Goal: Transaction & Acquisition: Purchase product/service

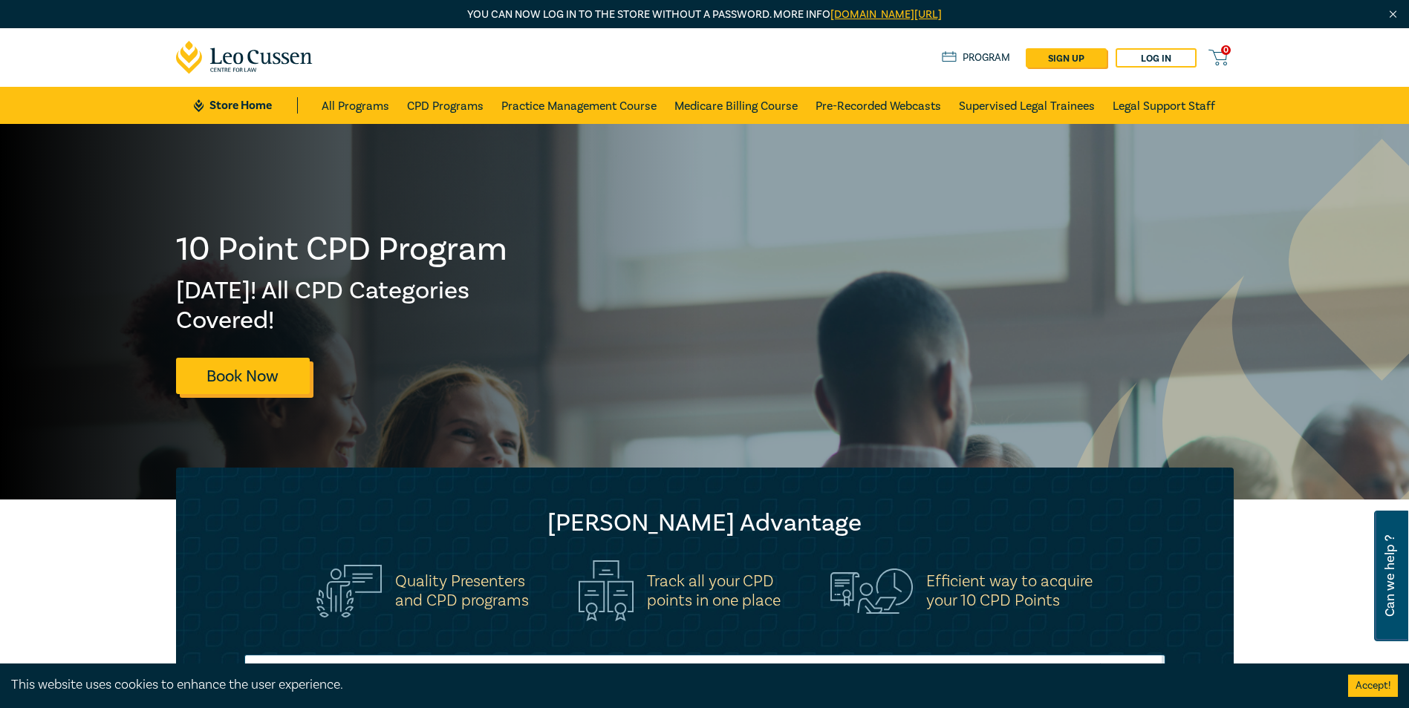
click at [210, 371] on link "Book Now" at bounding box center [243, 376] width 134 height 36
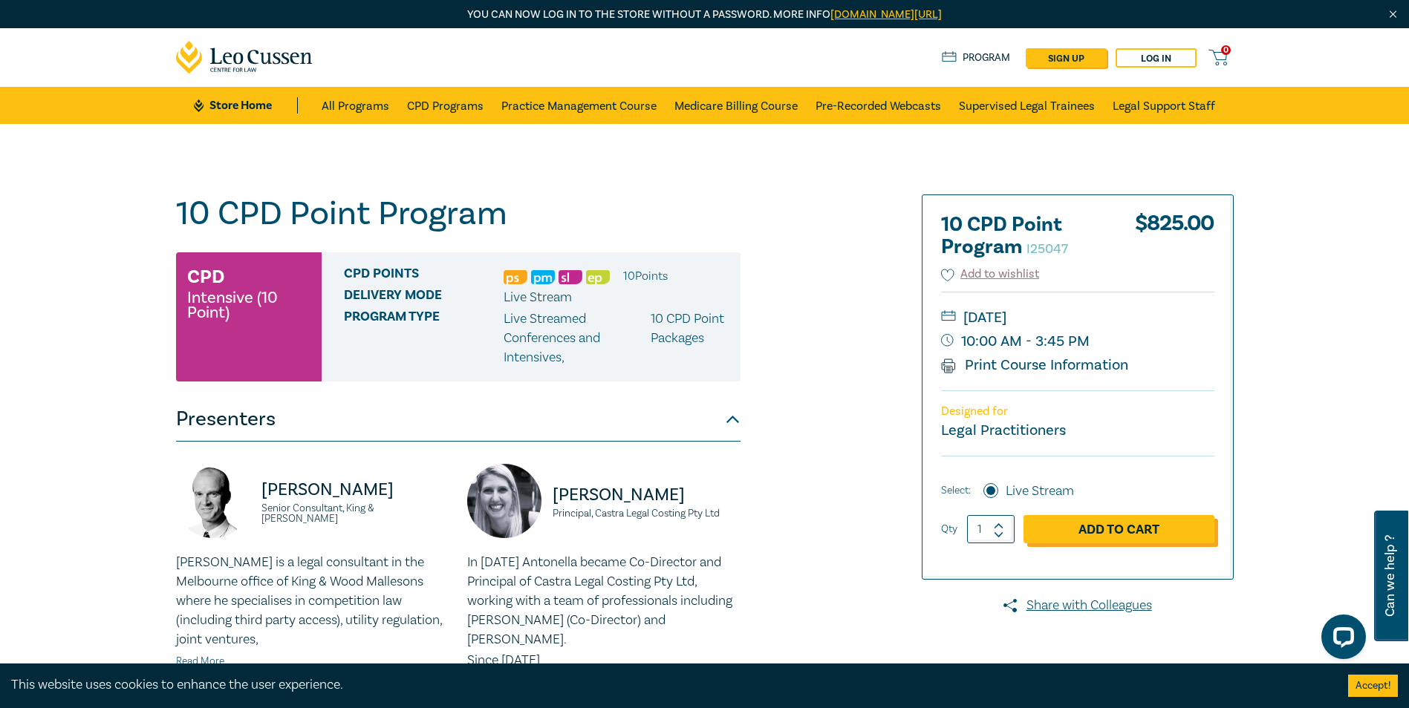
click at [1145, 529] on link "Add to Cart" at bounding box center [1118, 529] width 191 height 28
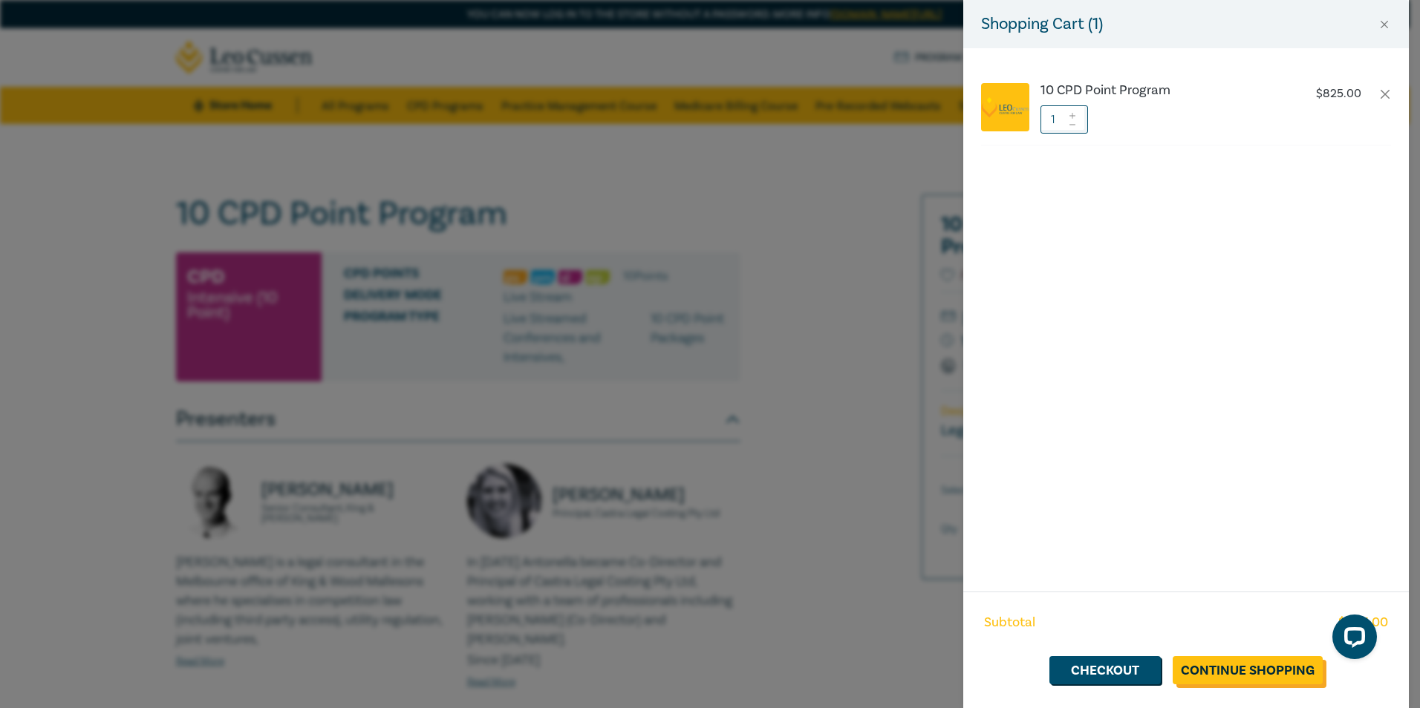
click at [1215, 659] on link "Continue Shopping" at bounding box center [1248, 670] width 150 height 28
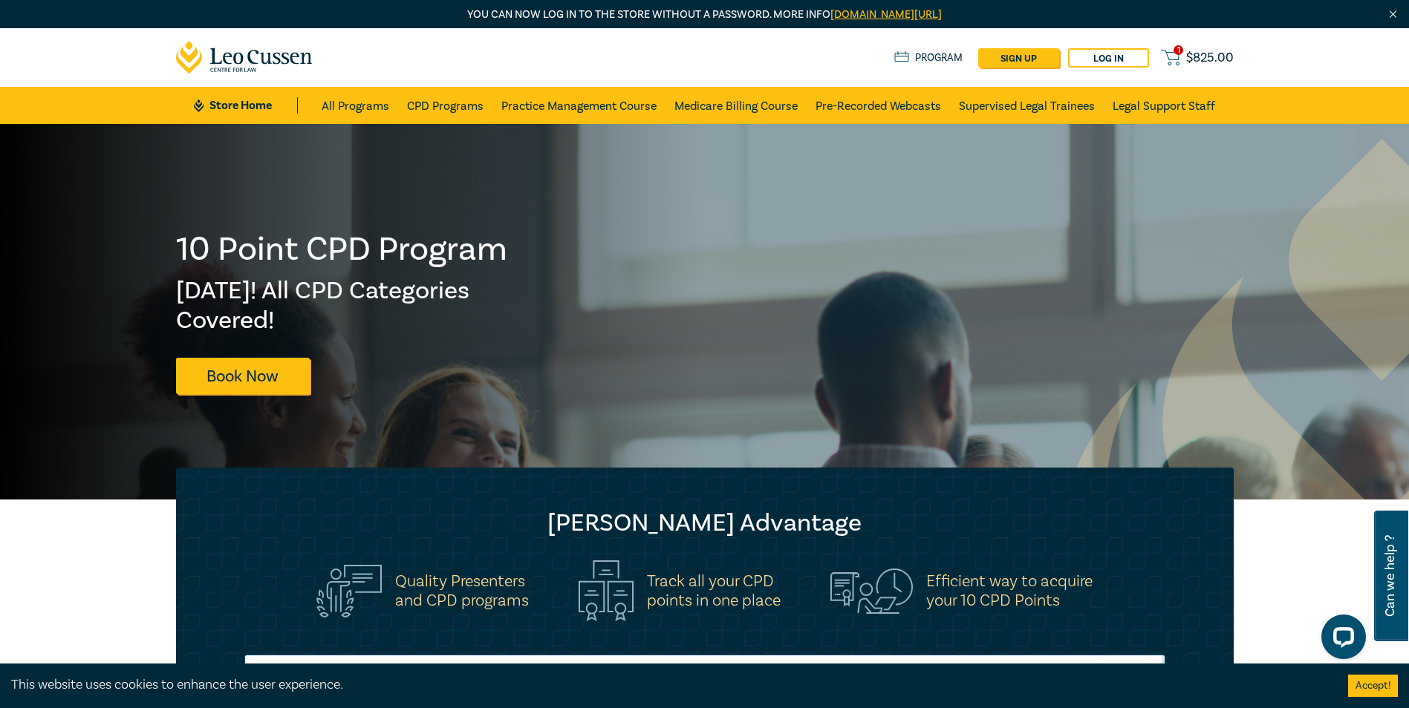
click at [1195, 50] on span "$ 825.00" at bounding box center [1210, 58] width 48 height 16
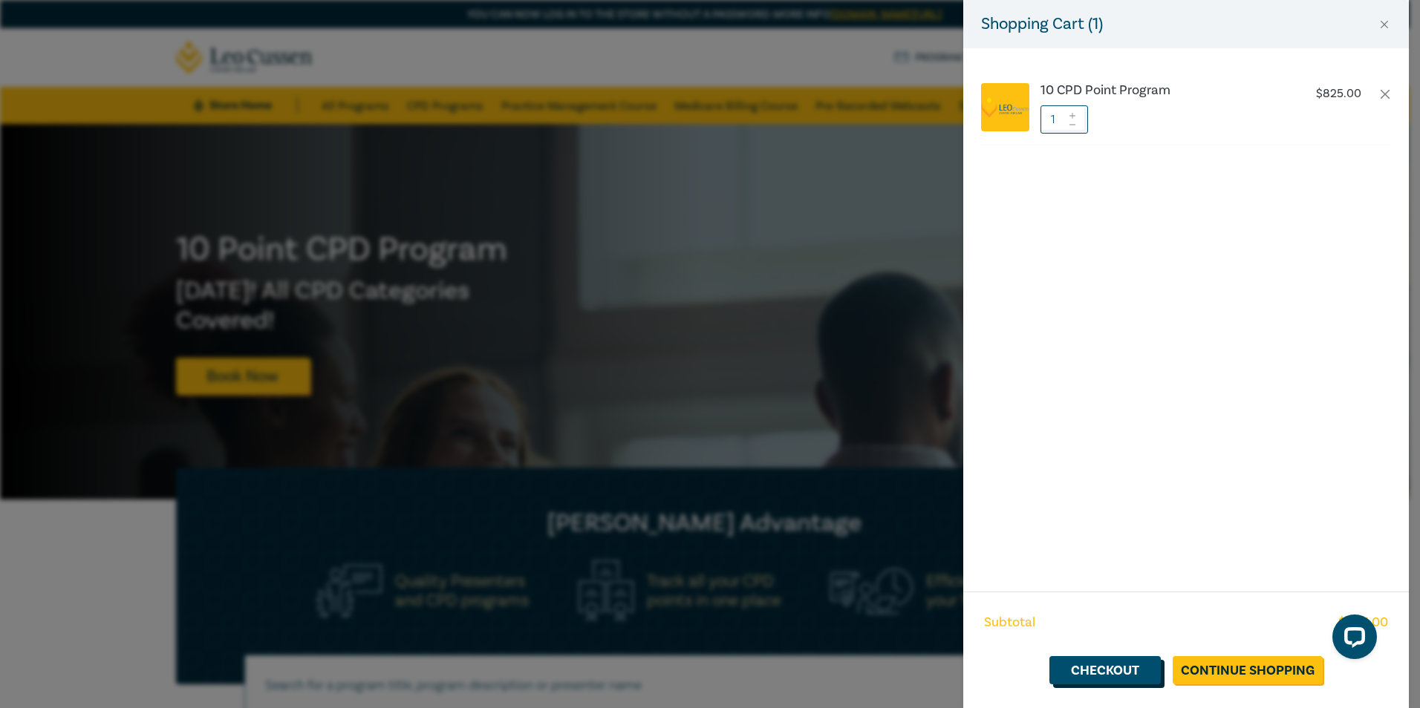
click at [1094, 668] on link "Checkout" at bounding box center [1104, 670] width 111 height 28
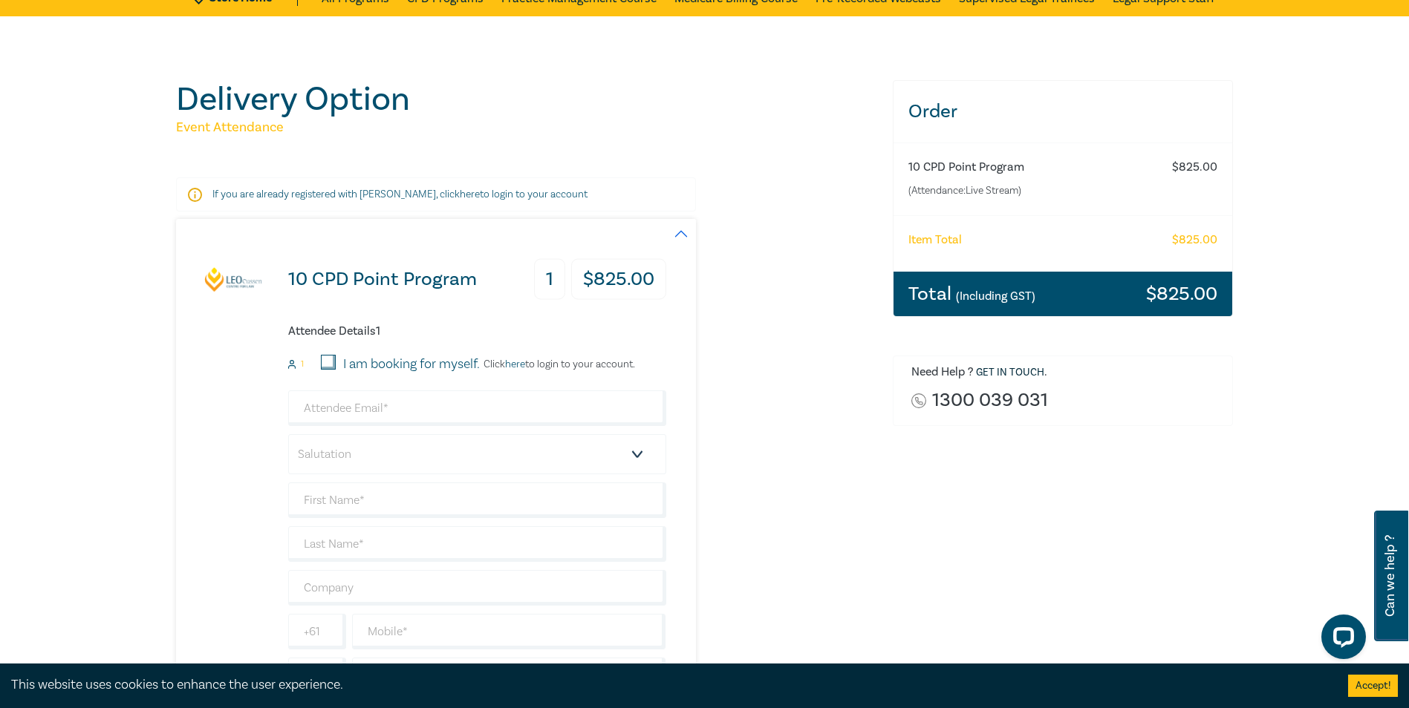
scroll to position [149, 0]
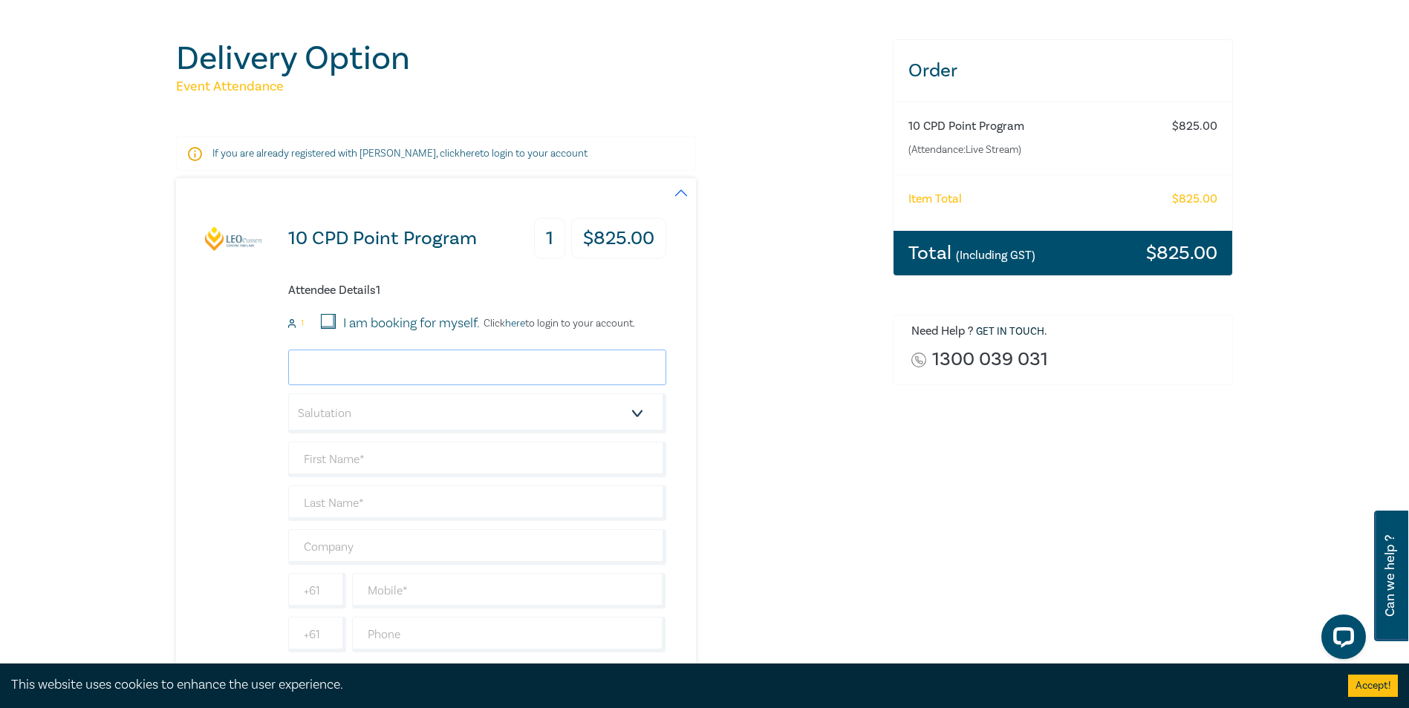
click at [373, 361] on input "email" at bounding box center [477, 368] width 378 height 36
type input "jryan@nevetts.com.au"
type input "Jacinta"
type input "Ryan"
type input "Nevetts Lawyers"
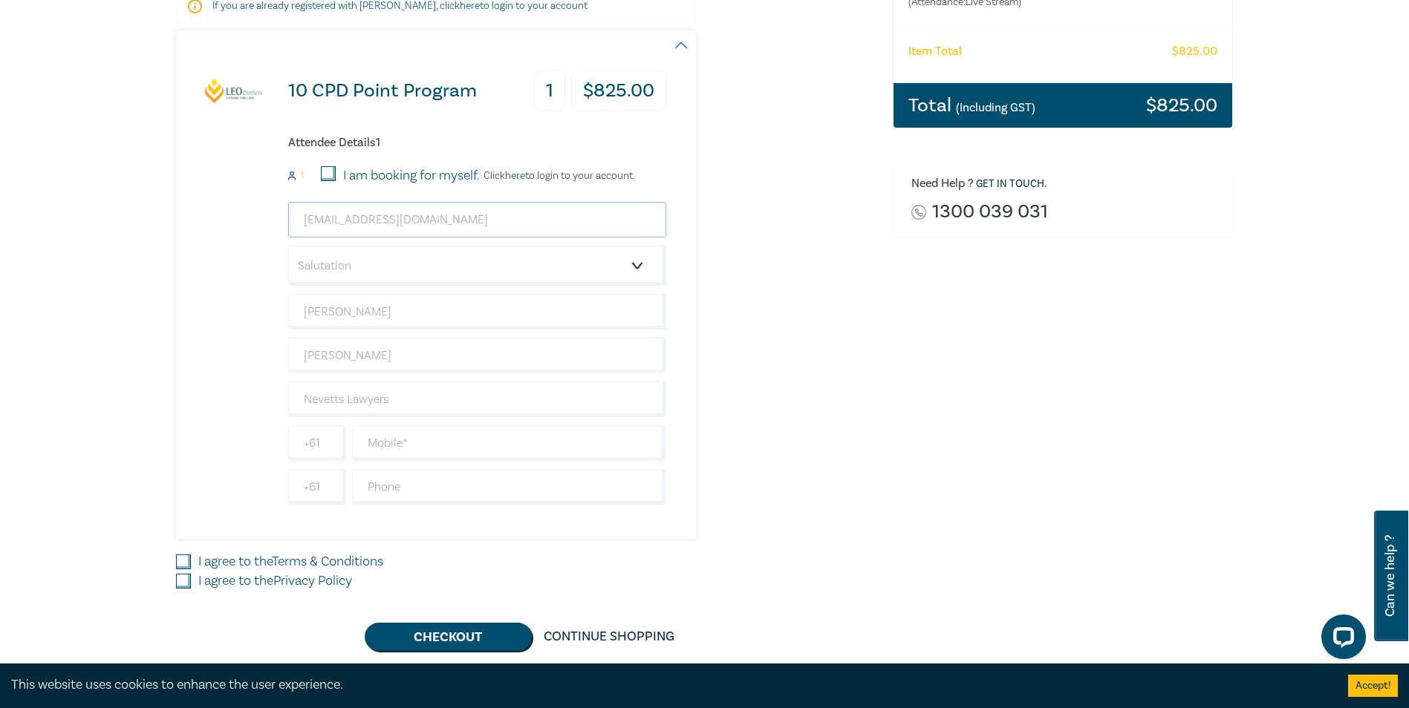
scroll to position [297, 0]
click at [429, 456] on input "text" at bounding box center [509, 443] width 314 height 36
type input "0353314444"
click at [229, 449] on div "10 CPD Point Program 1 $ 825.00 Attendee Details 1 1 I am booking for myself. C…" at bounding box center [421, 284] width 490 height 509
click at [213, 564] on label "I agree to the Terms & Conditions" at bounding box center [290, 561] width 185 height 19
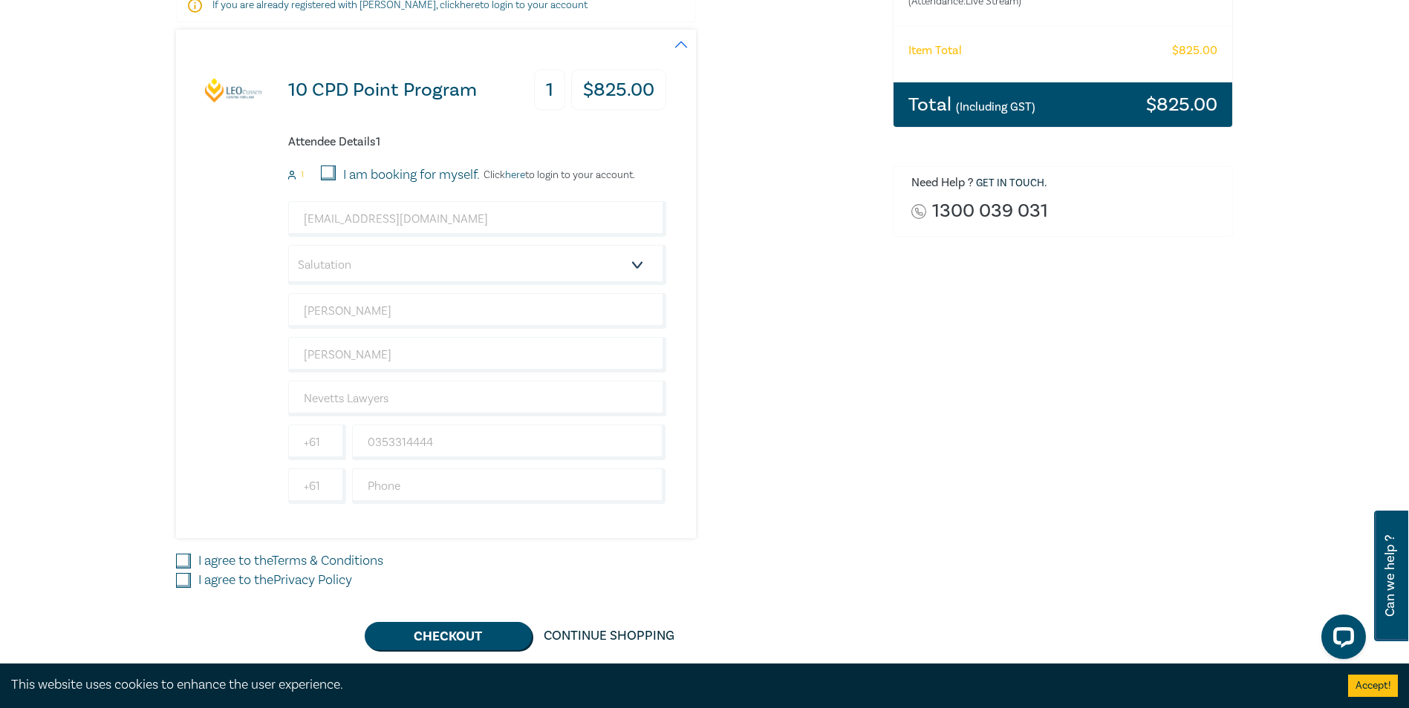
click at [191, 564] on input "I agree to the Terms & Conditions" at bounding box center [183, 561] width 15 height 15
checkbox input "true"
click at [211, 581] on label "I agree to the Privacy Policy" at bounding box center [275, 580] width 154 height 19
click at [191, 581] on input "I agree to the Privacy Policy" at bounding box center [183, 580] width 15 height 15
checkbox input "true"
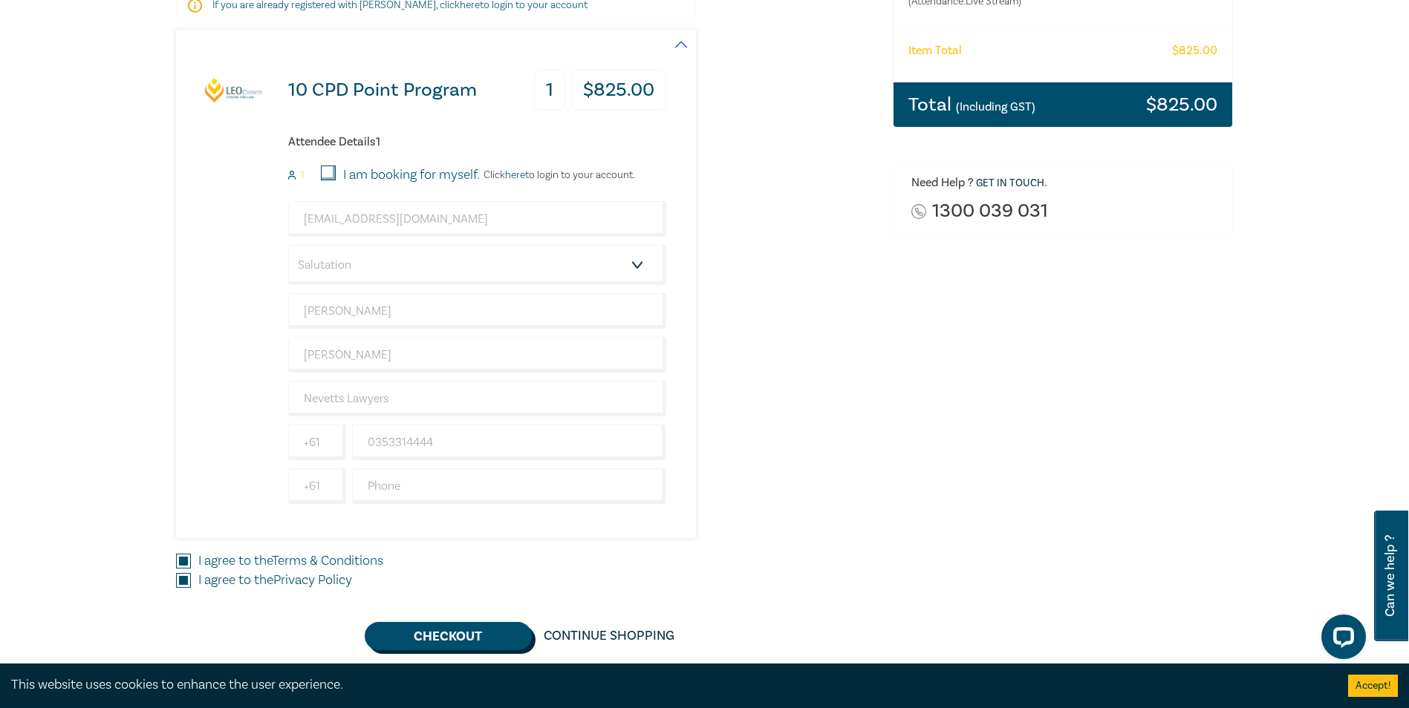
click at [425, 638] on button "Checkout" at bounding box center [448, 636] width 167 height 28
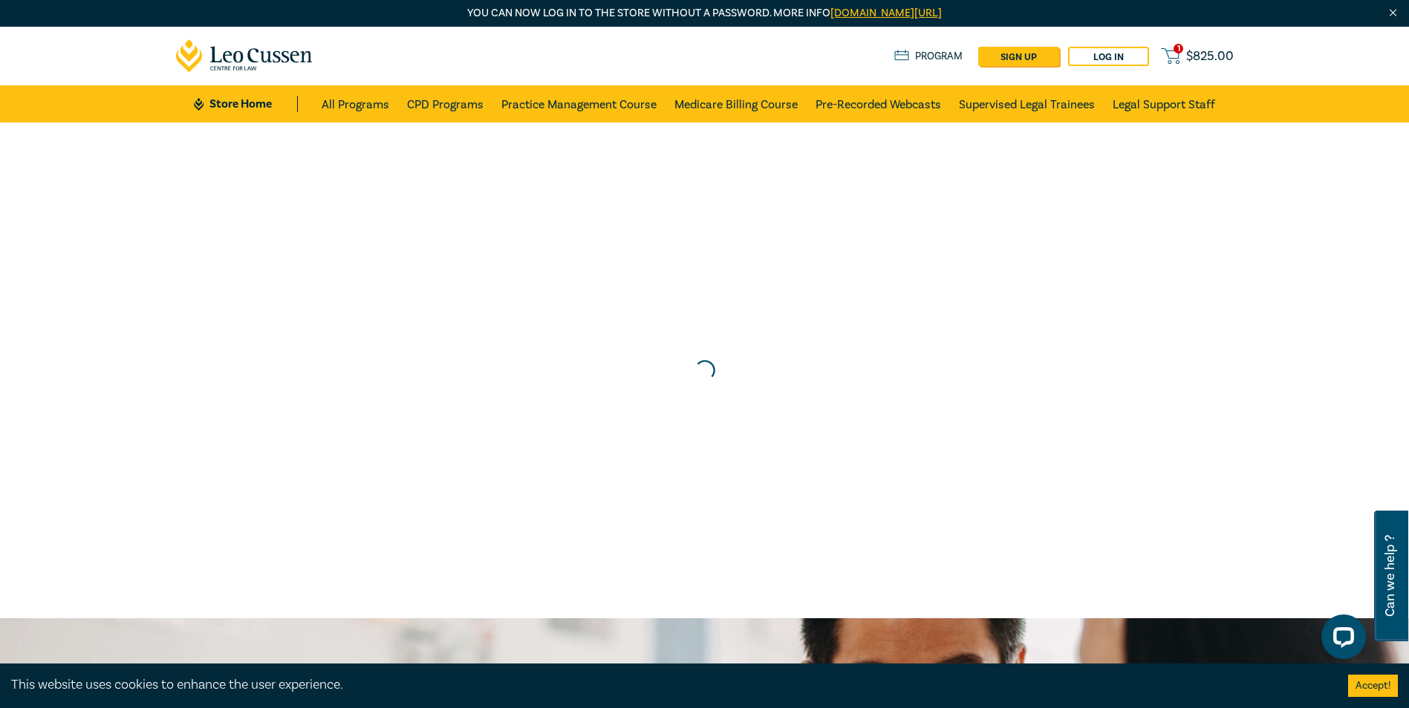
scroll to position [0, 0]
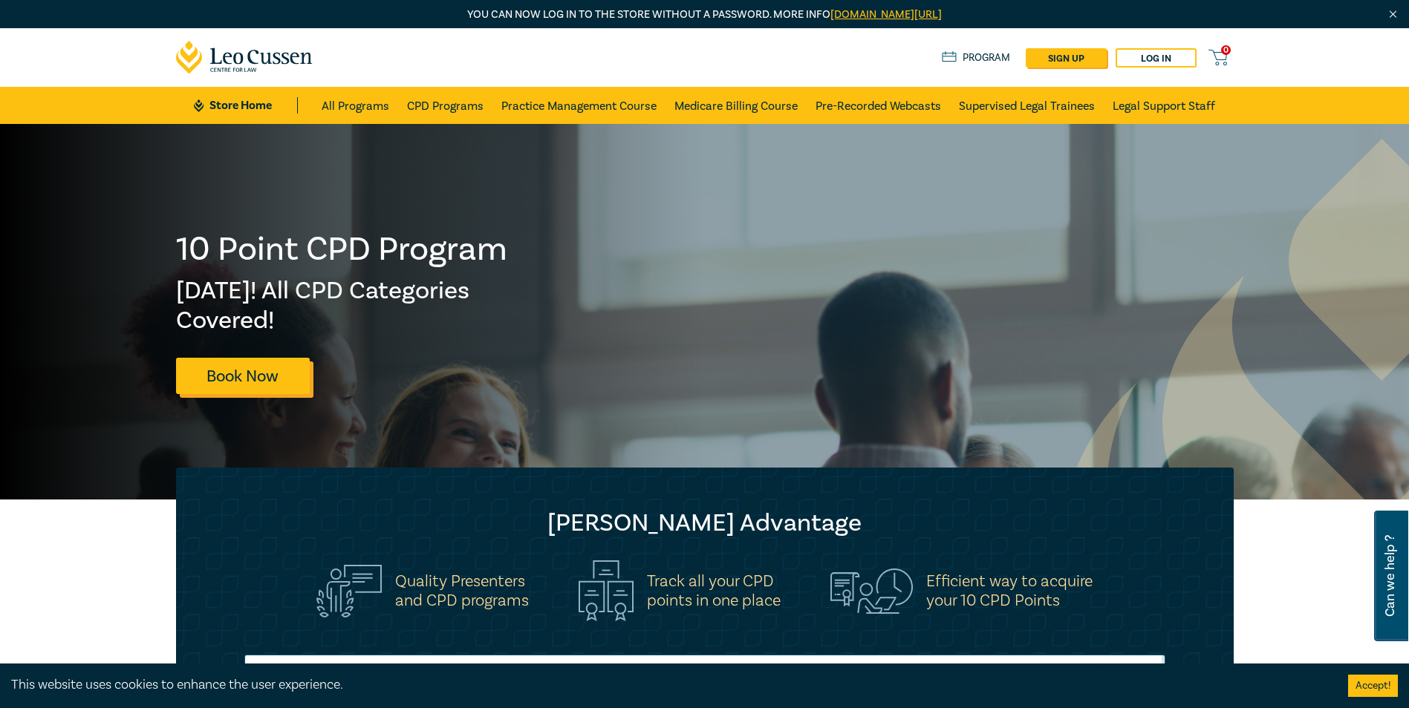
click at [232, 369] on link "Book Now" at bounding box center [243, 376] width 134 height 36
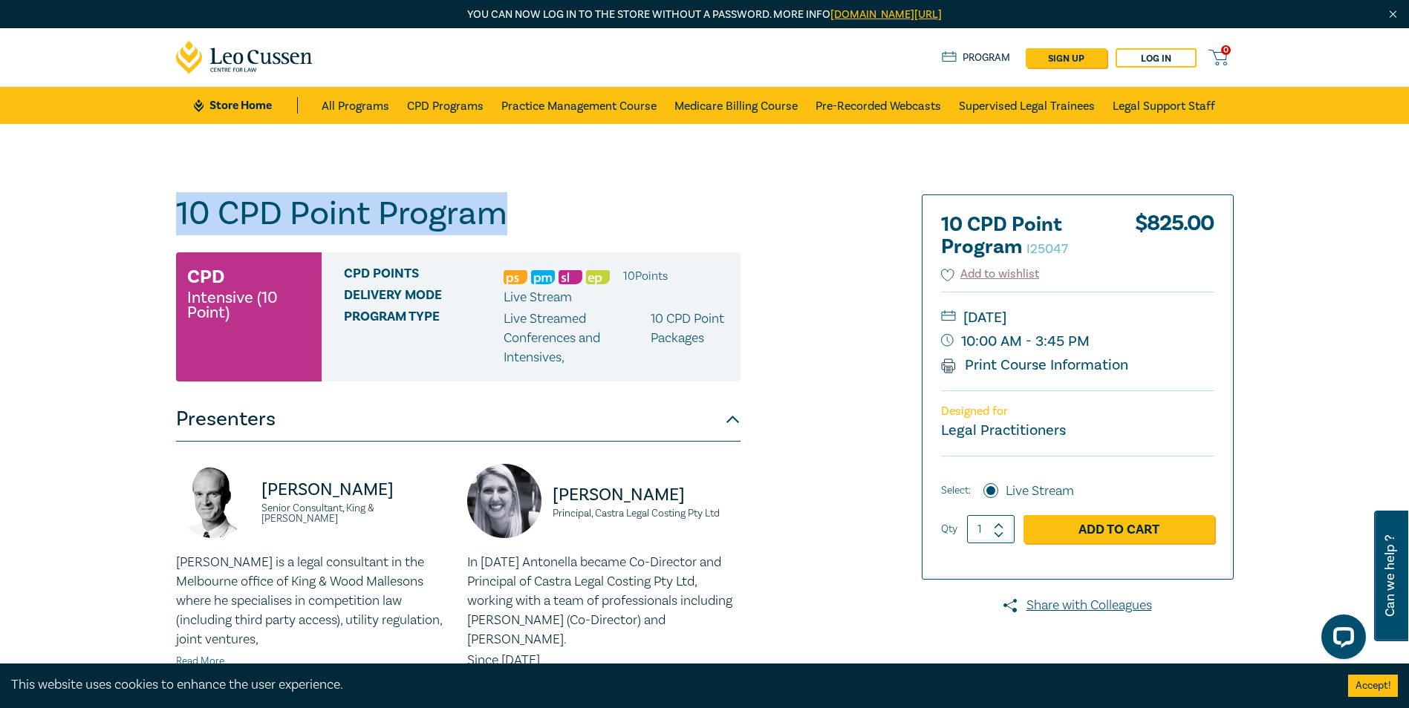
drag, startPoint x: 177, startPoint y: 212, endPoint x: 521, endPoint y: 219, distance: 343.9
click at [521, 219] on h1 "10 CPD Point Program I25047" at bounding box center [458, 214] width 564 height 39
copy h1 "10 CPD Point Program"
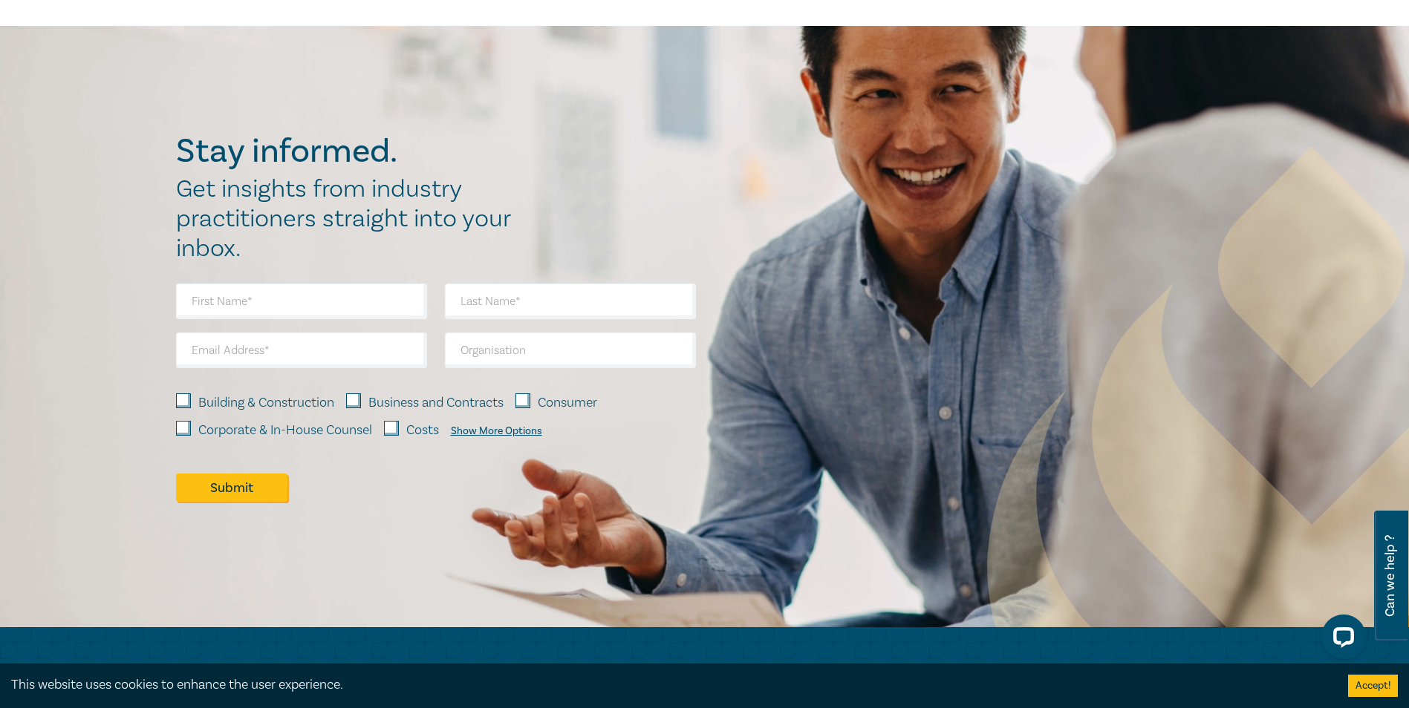
scroll to position [1337, 0]
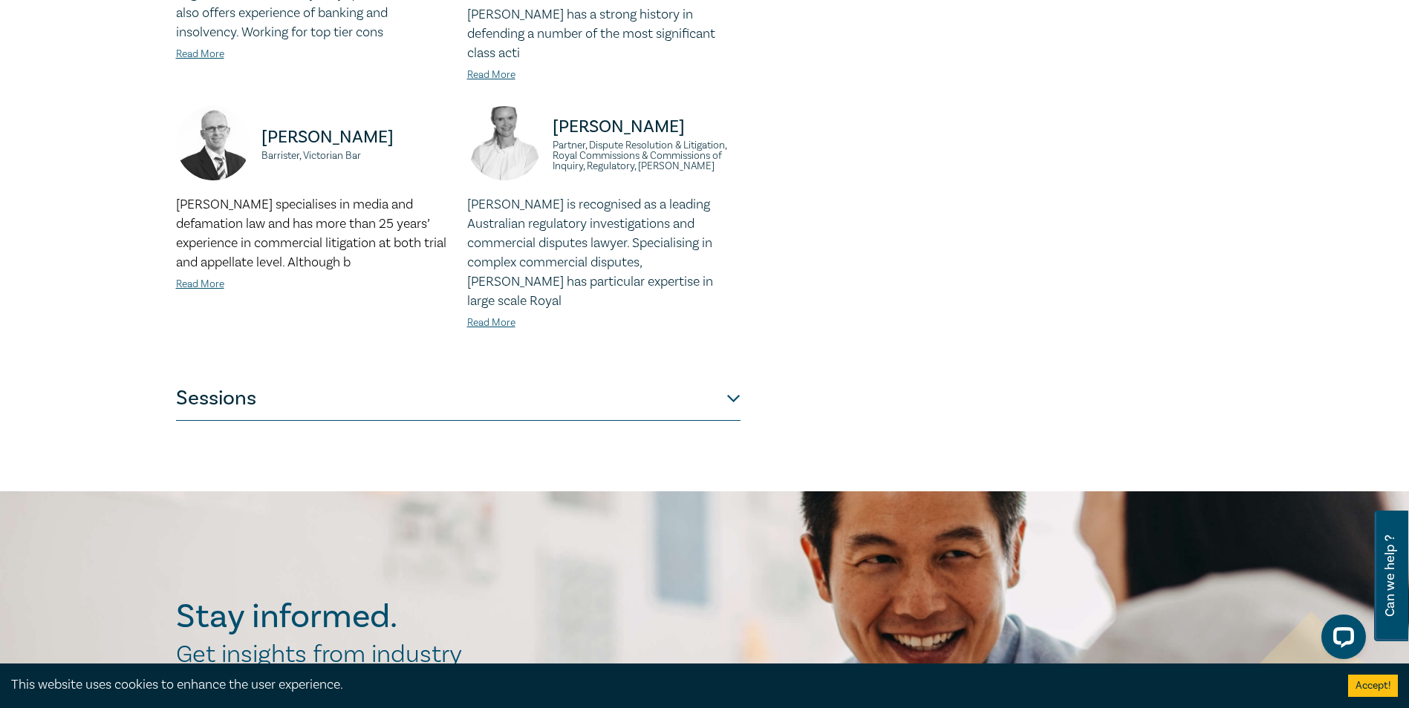
click at [284, 376] on button "Sessions" at bounding box center [458, 398] width 564 height 45
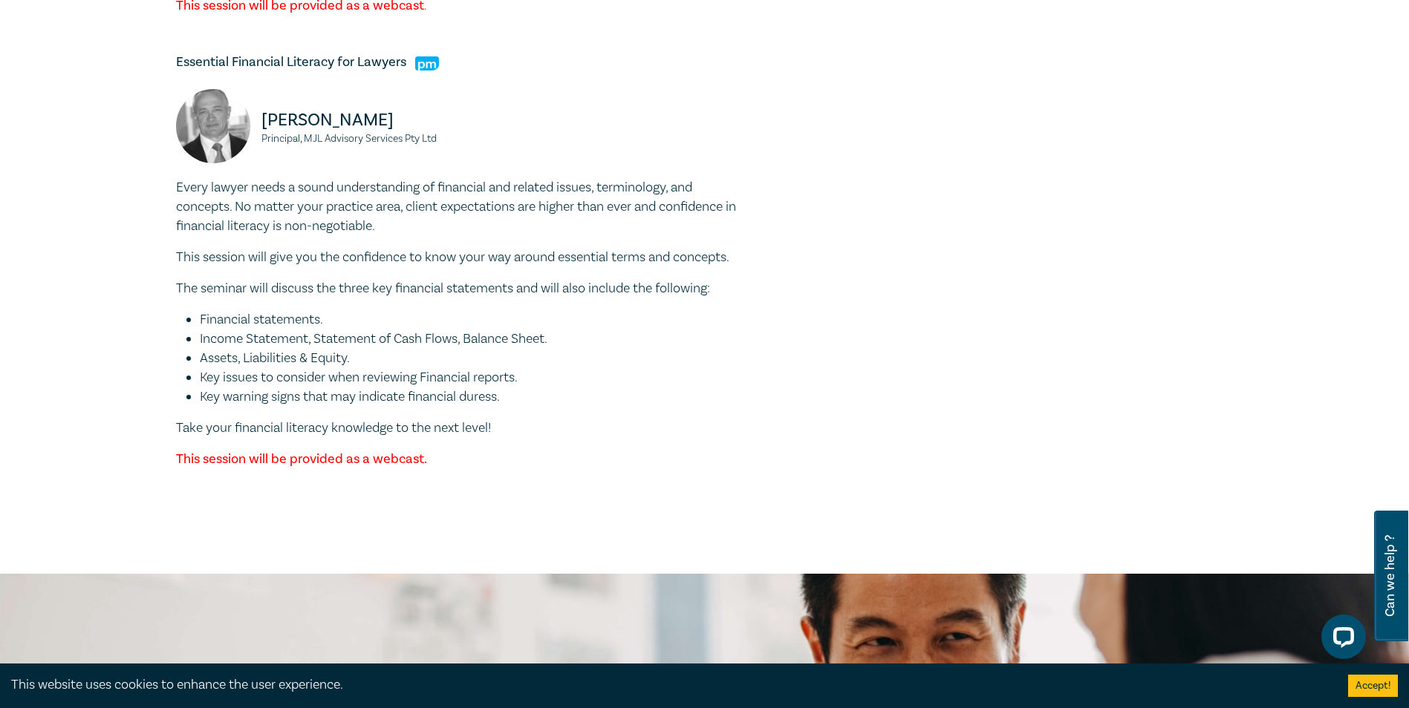
scroll to position [5109, 0]
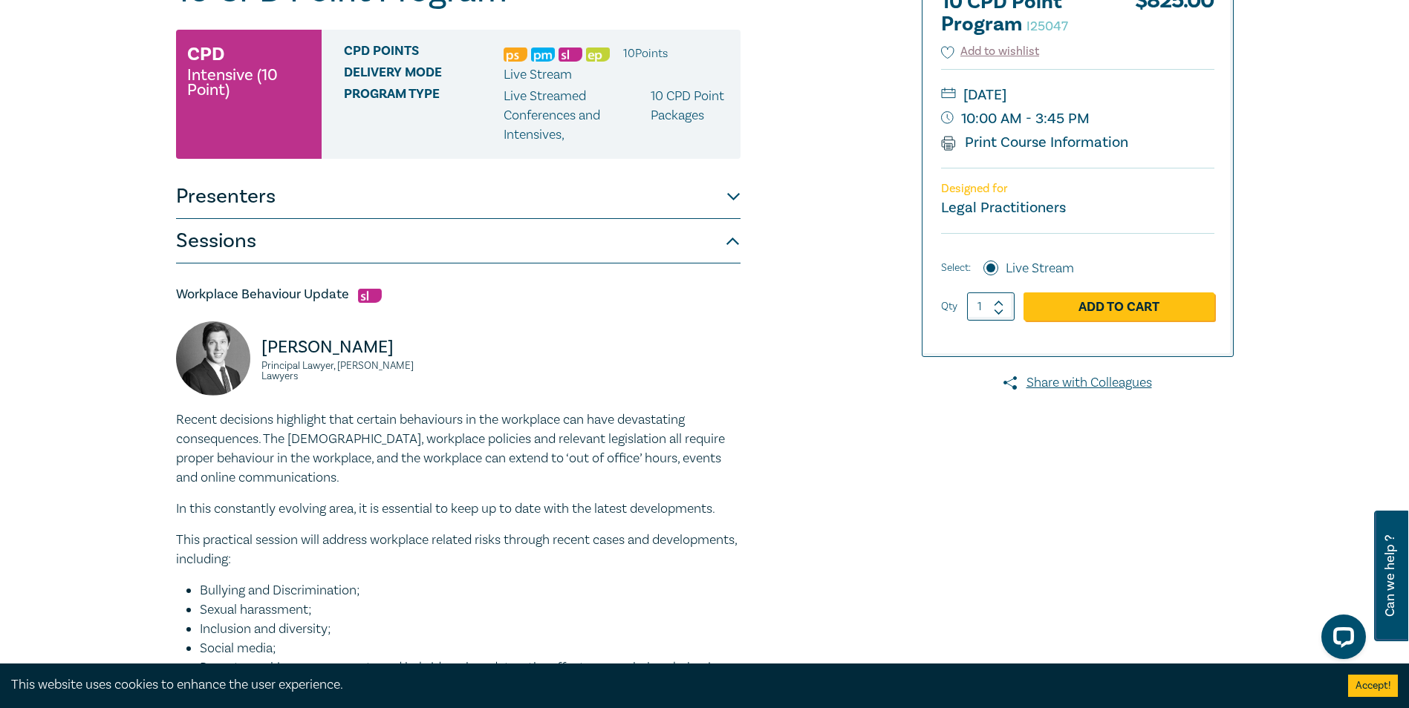
scroll to position [0, 0]
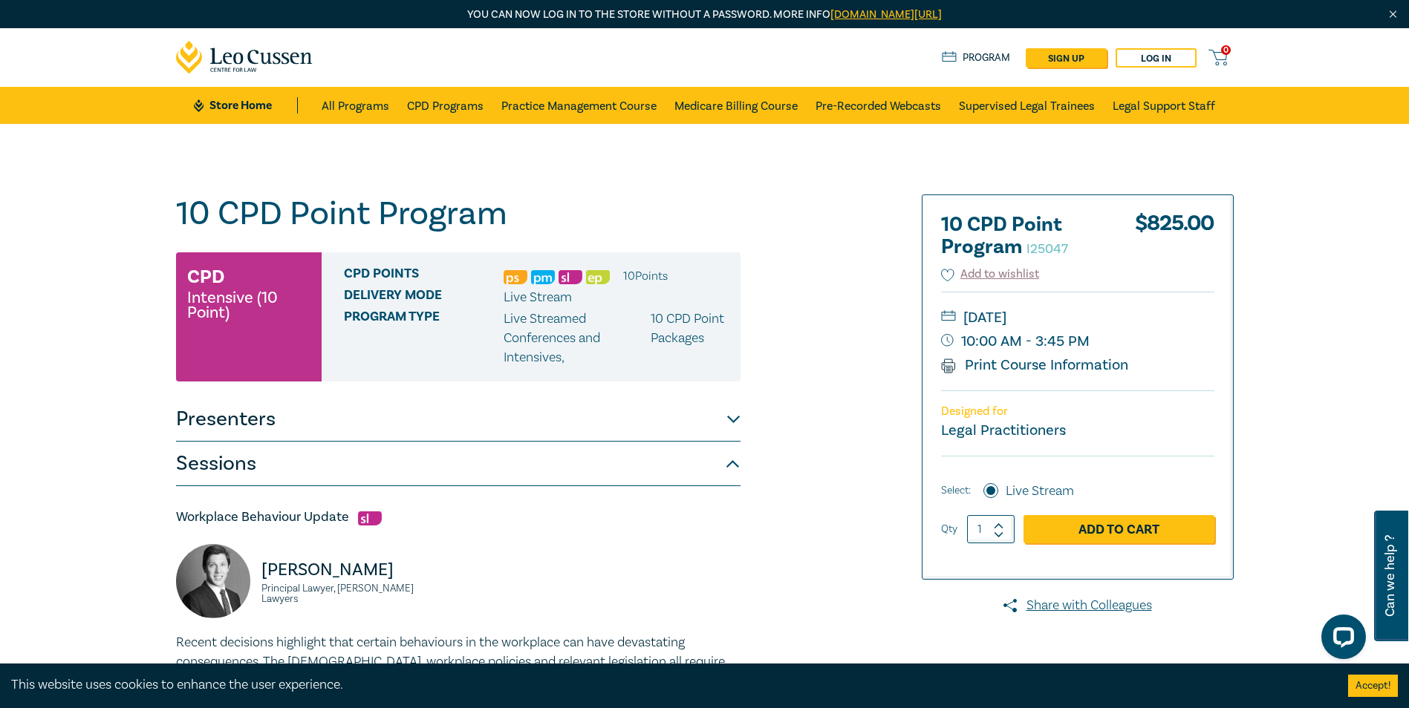
click at [510, 277] on img at bounding box center [515, 277] width 24 height 14
click at [282, 429] on button "Presenters" at bounding box center [458, 419] width 564 height 45
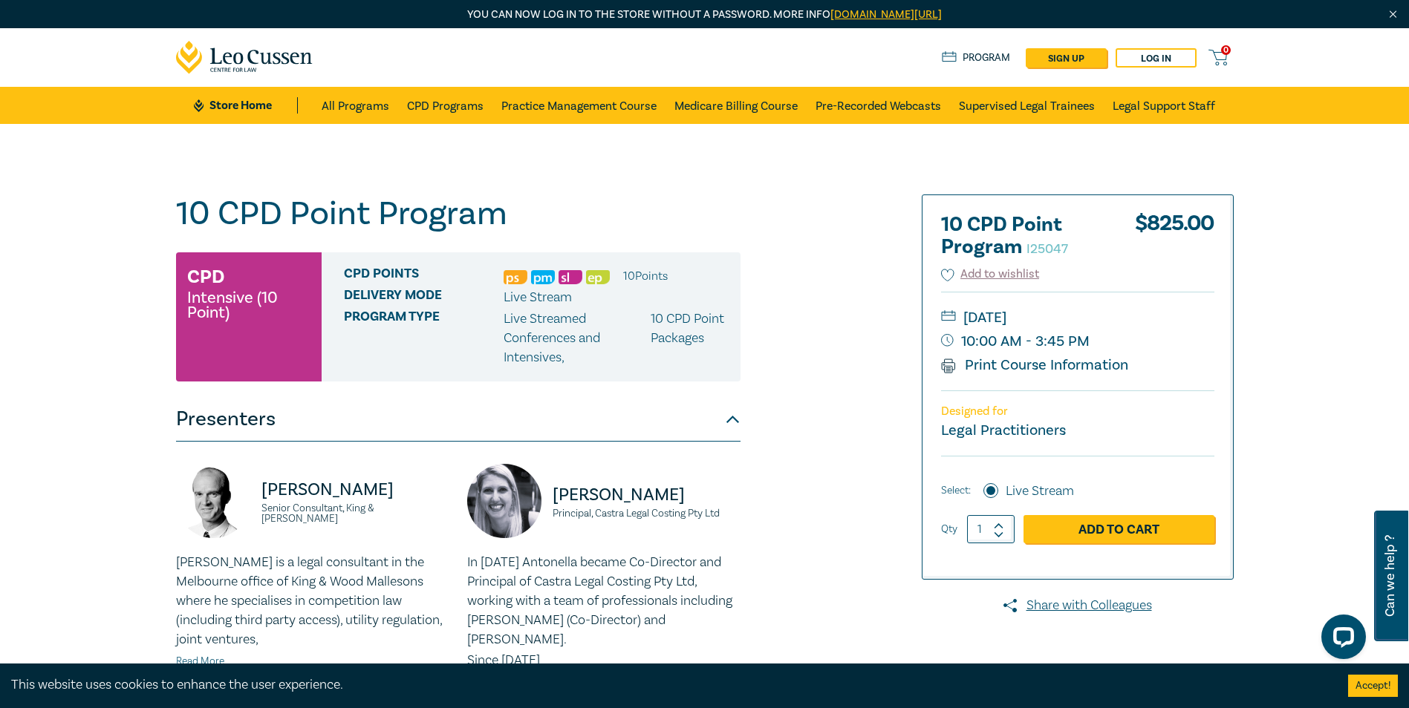
click at [278, 422] on button "Presenters" at bounding box center [458, 419] width 564 height 45
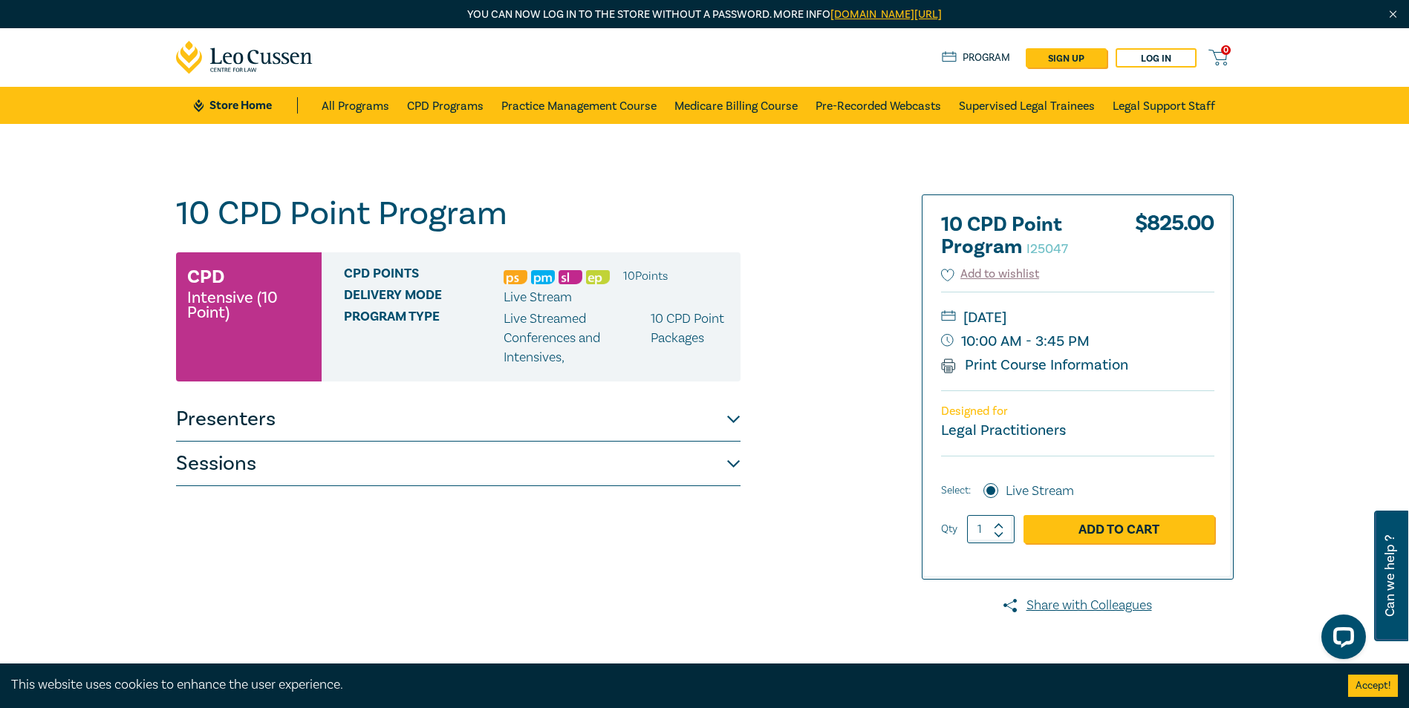
click at [215, 460] on button "Sessions" at bounding box center [458, 464] width 564 height 45
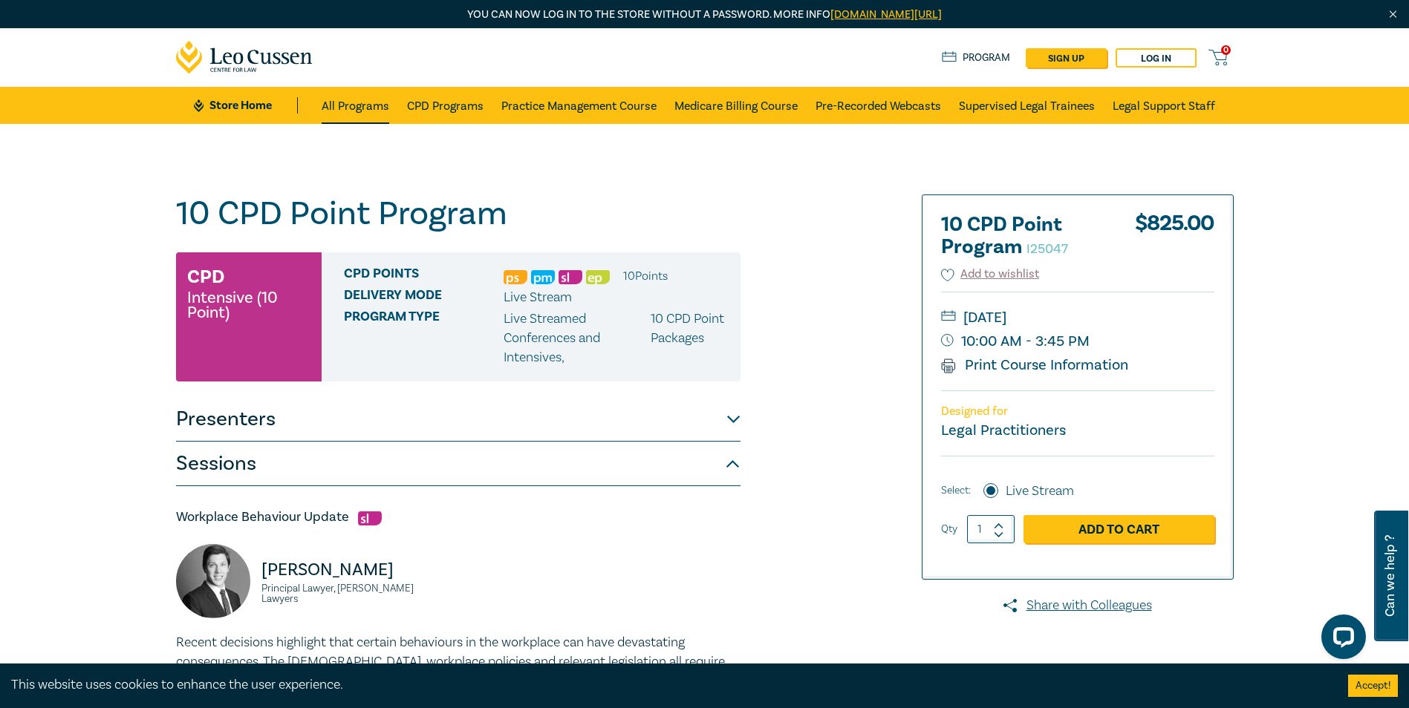
click at [346, 102] on link "All Programs" at bounding box center [356, 105] width 68 height 37
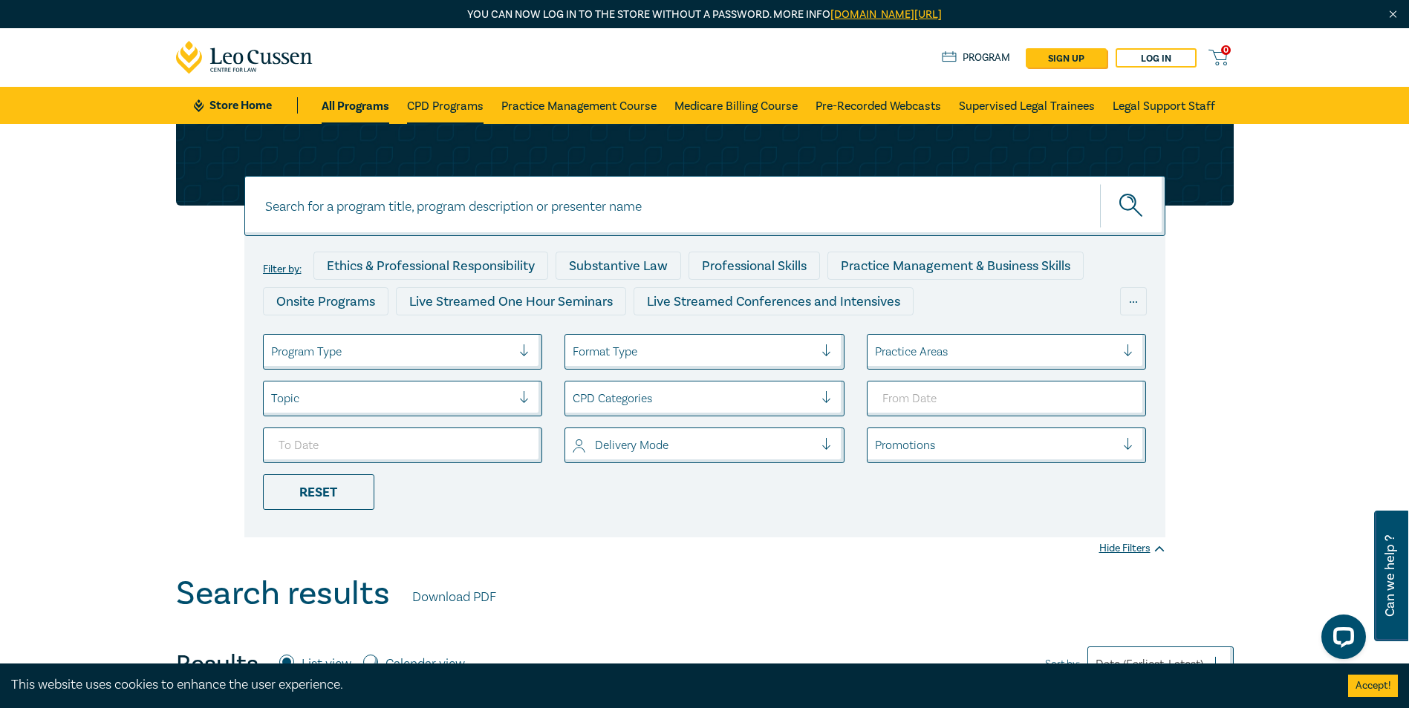
click at [446, 106] on link "CPD Programs" at bounding box center [445, 105] width 76 height 37
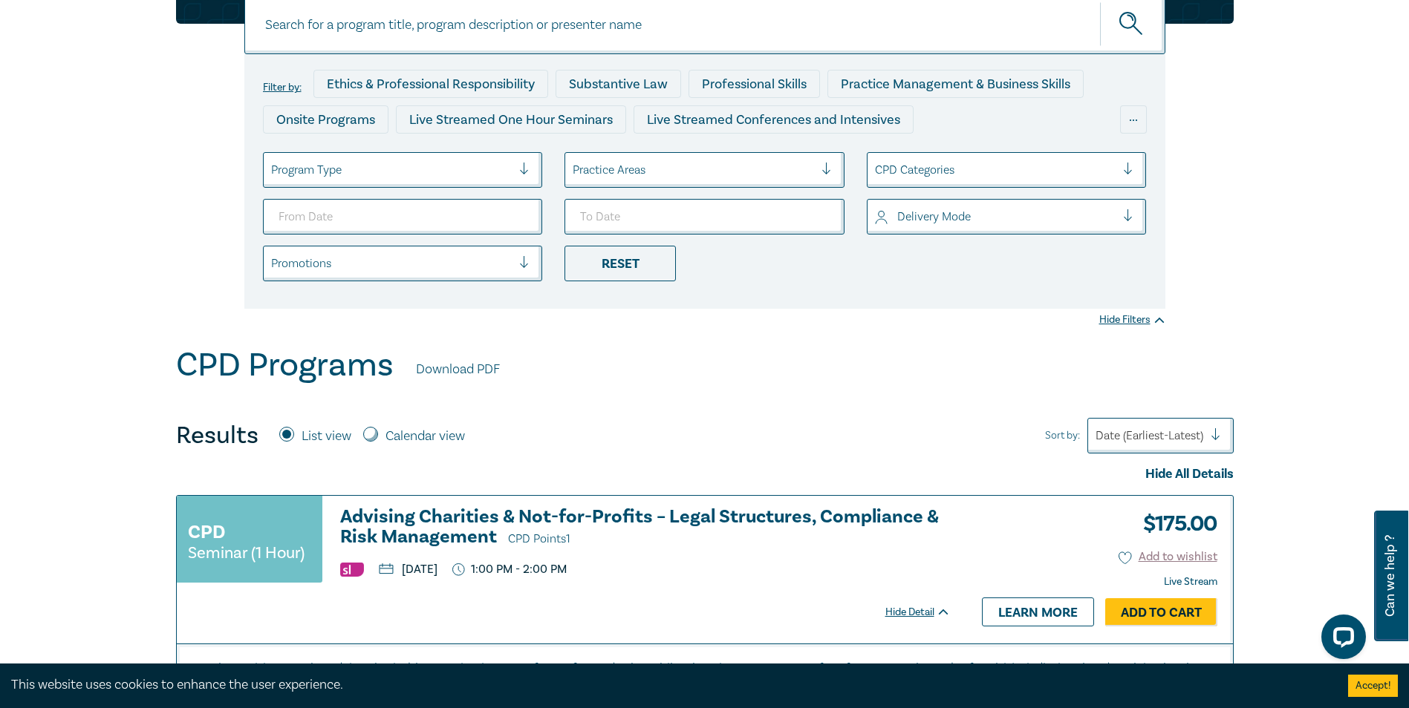
scroll to position [446, 0]
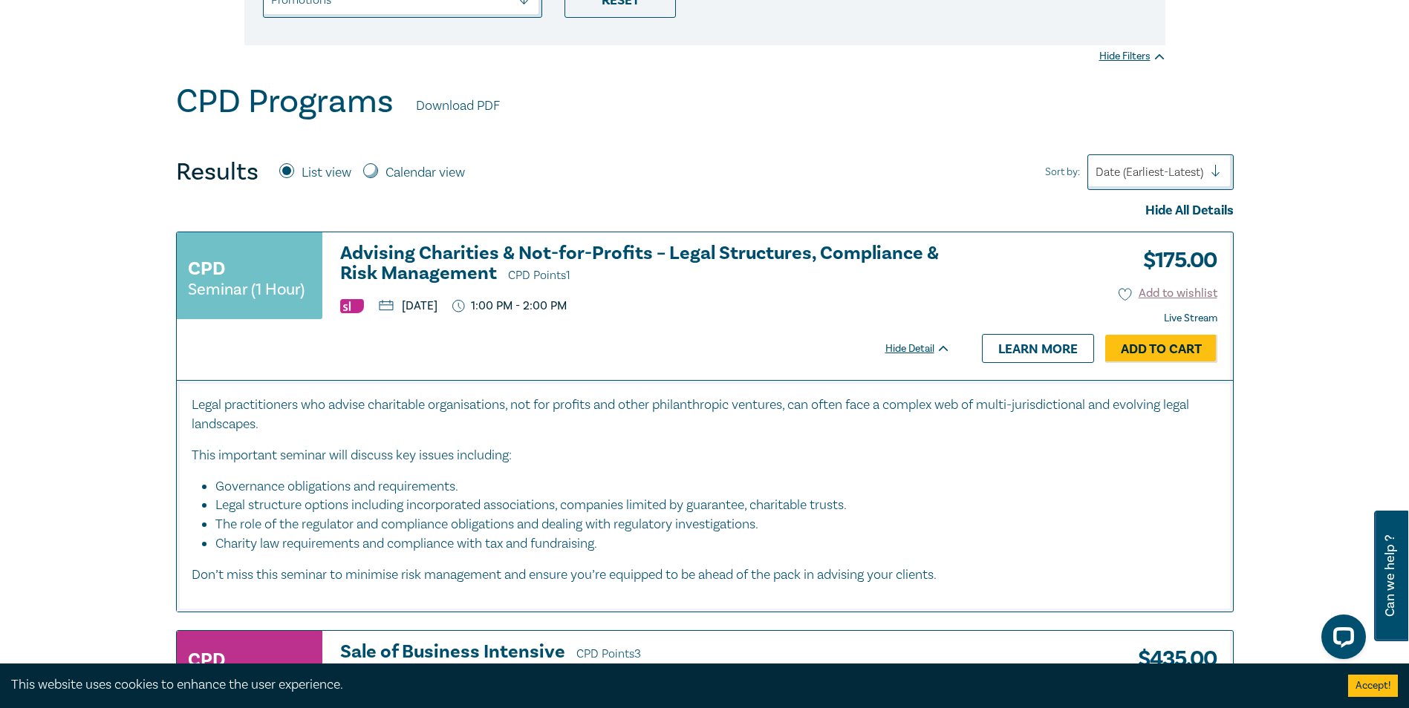
click at [345, 305] on img at bounding box center [352, 306] width 24 height 14
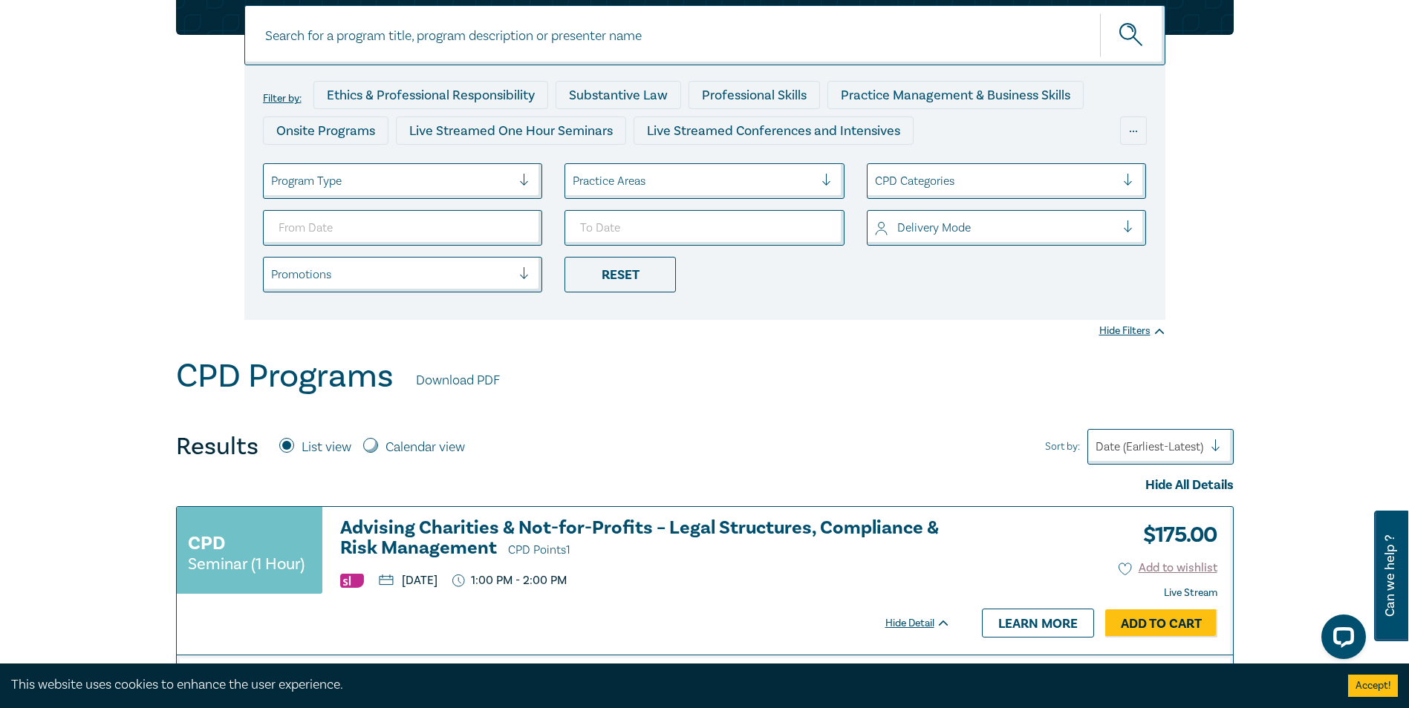
scroll to position [0, 0]
